Goal: Task Accomplishment & Management: Manage account settings

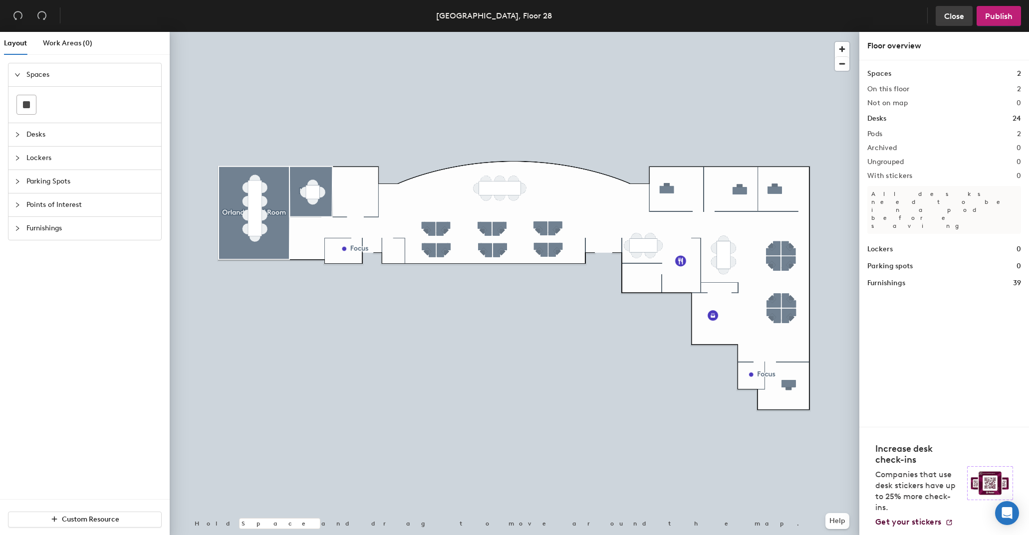
click at [959, 15] on span "Close" at bounding box center [954, 15] width 20 height 9
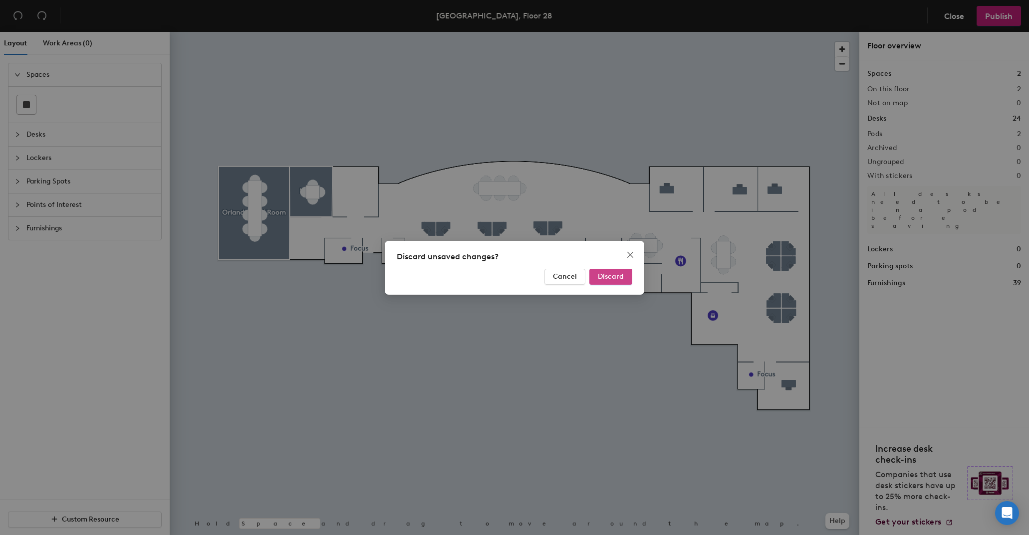
click at [609, 277] on span "Discard" at bounding box center [611, 276] width 26 height 8
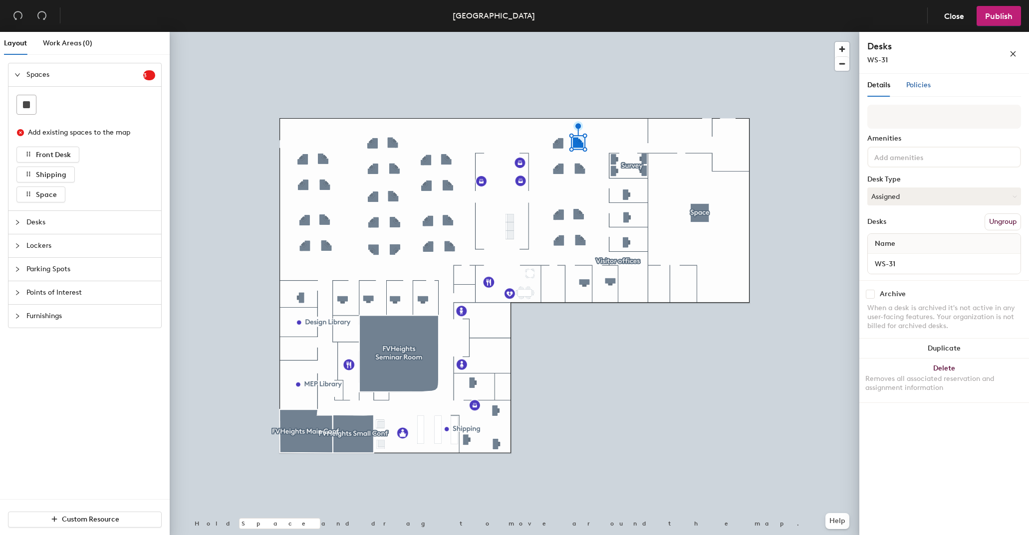
click at [921, 85] on span "Policies" at bounding box center [918, 85] width 24 height 8
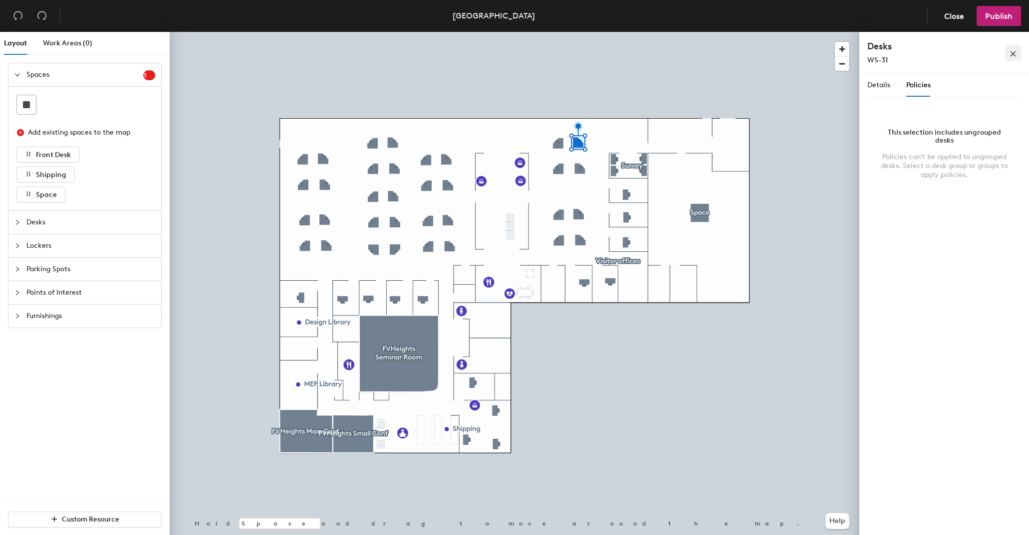
click at [1009, 53] on button "button" at bounding box center [1013, 53] width 16 height 16
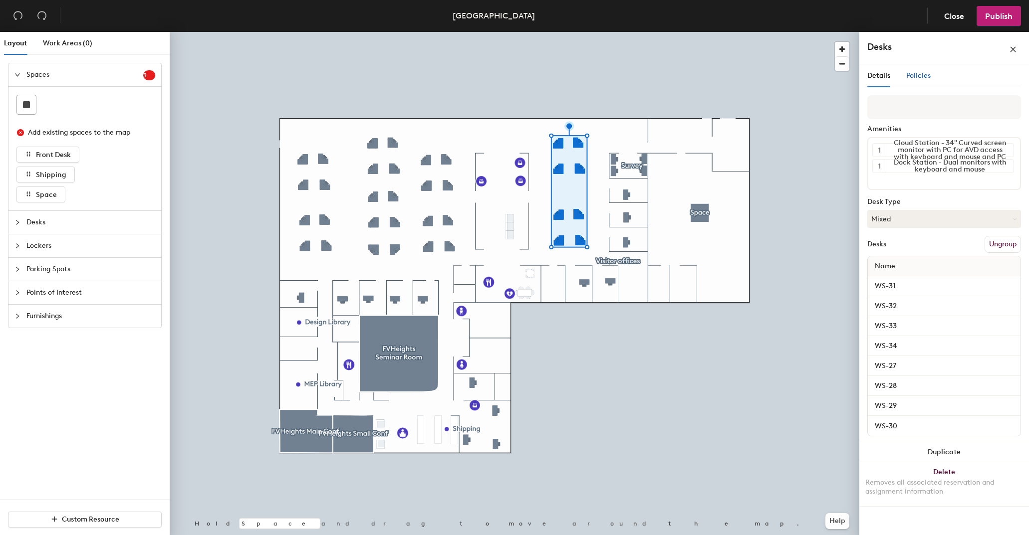
click at [911, 74] on span "Policies" at bounding box center [918, 75] width 24 height 8
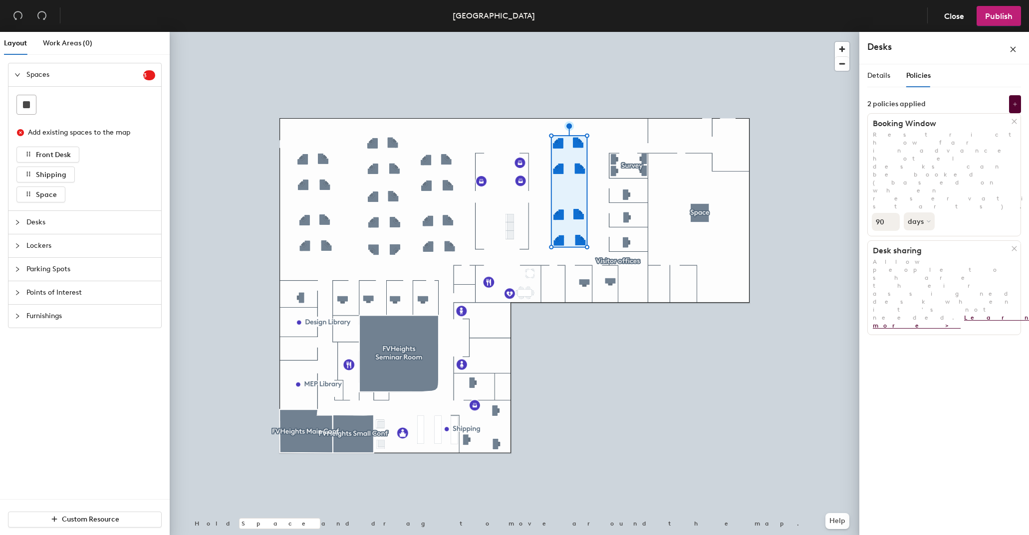
click at [924, 314] on link "Learn more >" at bounding box center [953, 321] width 161 height 15
click at [1016, 103] on icon at bounding box center [1014, 104] width 5 height 5
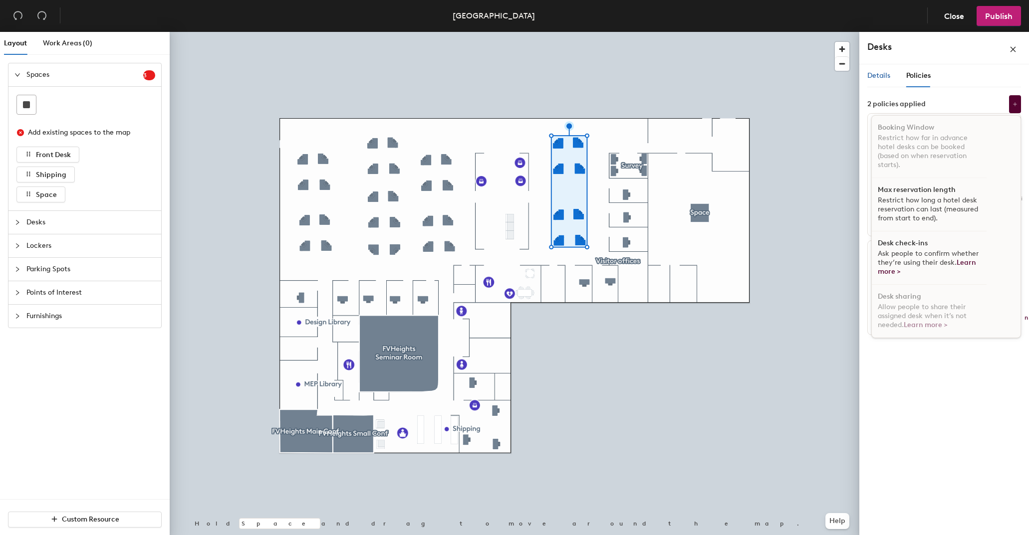
click at [878, 79] on span "Details" at bounding box center [878, 75] width 23 height 8
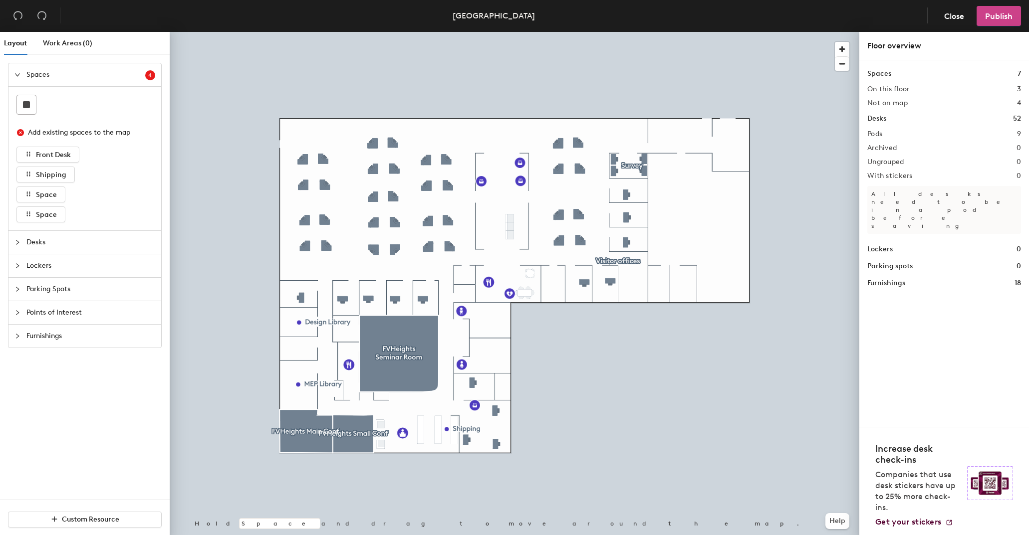
click at [1002, 15] on span "Publish" at bounding box center [998, 15] width 27 height 9
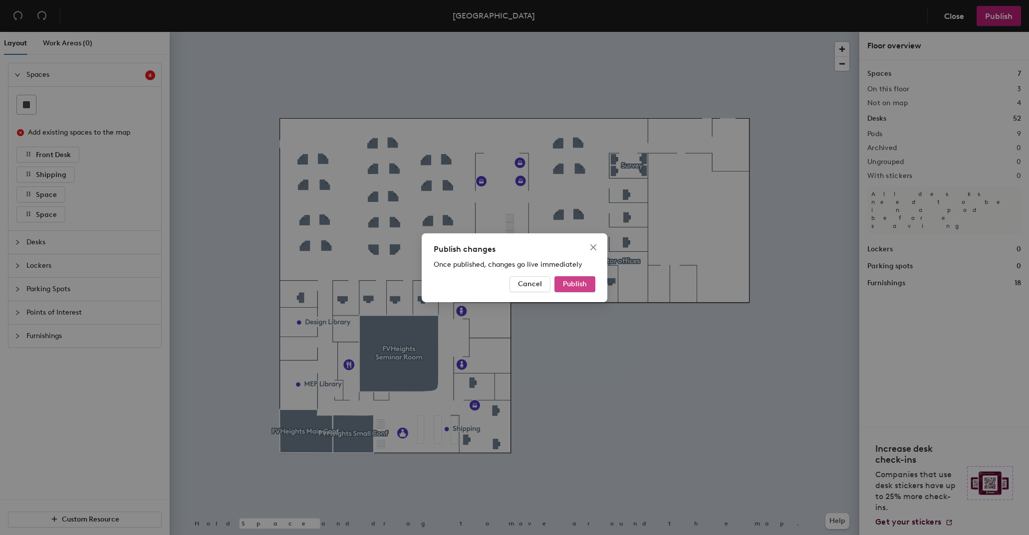
click at [583, 286] on span "Publish" at bounding box center [575, 284] width 24 height 8
